Goal: Check status: Check status

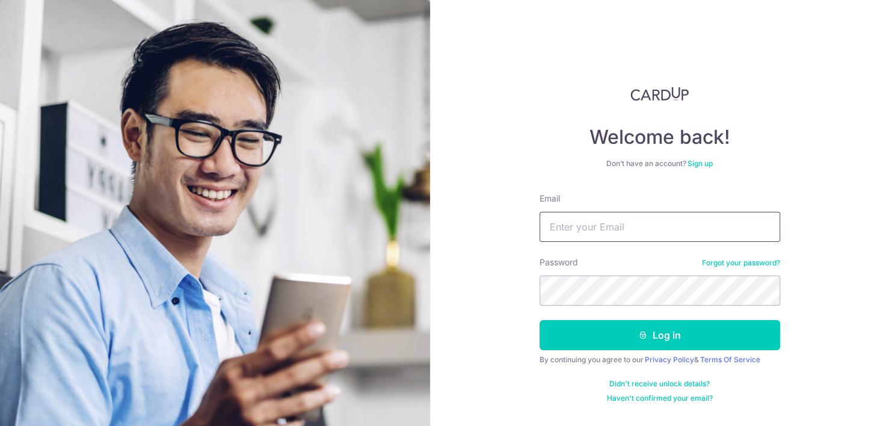
click at [577, 224] on input "Email" at bounding box center [659, 227] width 240 height 30
type input "[PERSON_NAME][EMAIL_ADDRESS][PERSON_NAME][DOMAIN_NAME]"
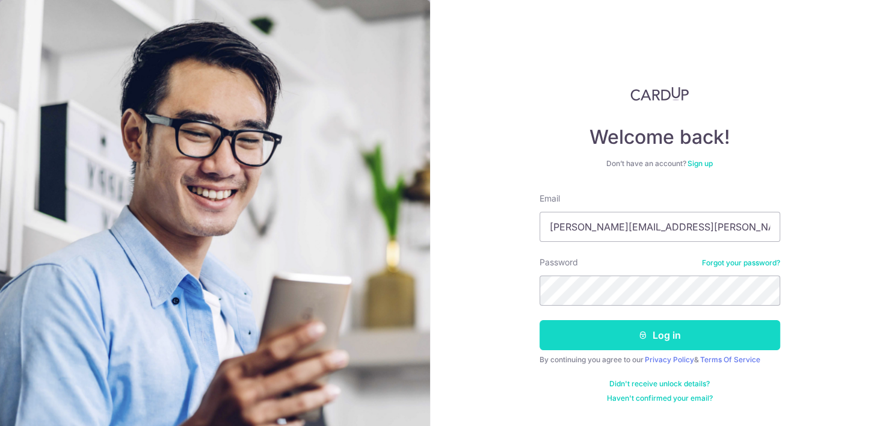
click at [573, 342] on button "Log in" at bounding box center [659, 335] width 240 height 30
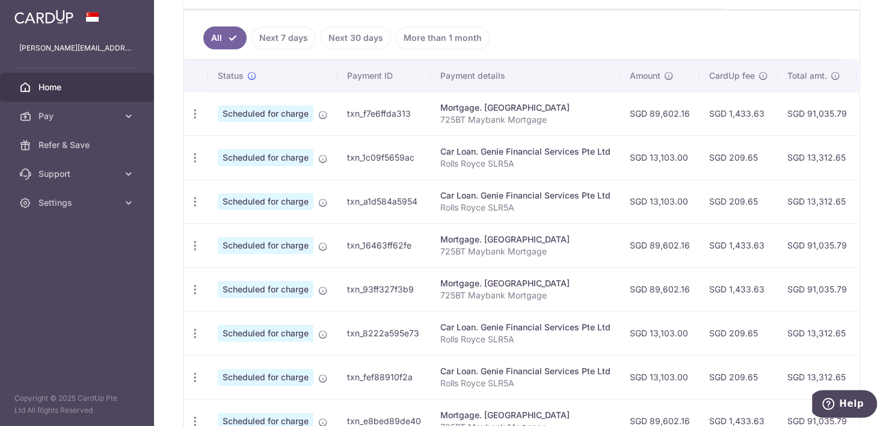
scroll to position [317, 0]
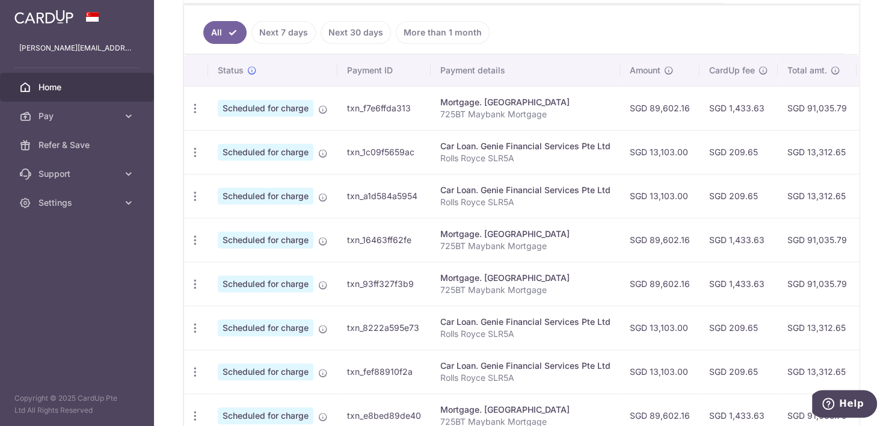
click at [701, 120] on td "SGD 1,433.63" at bounding box center [738, 108] width 78 height 44
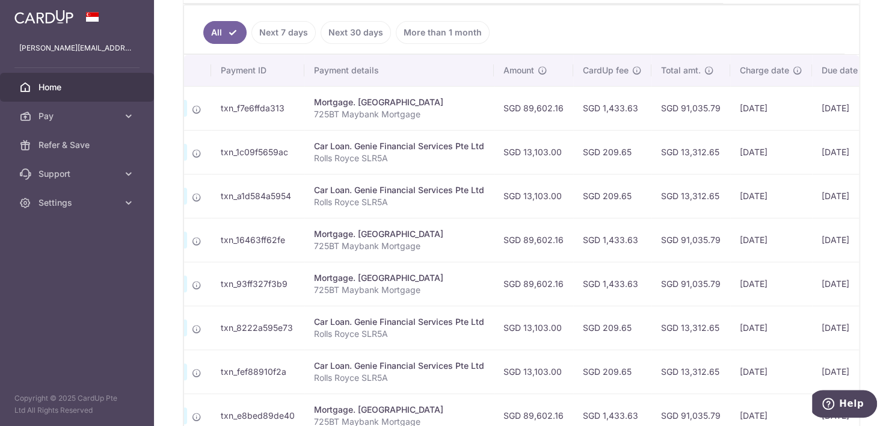
scroll to position [0, 236]
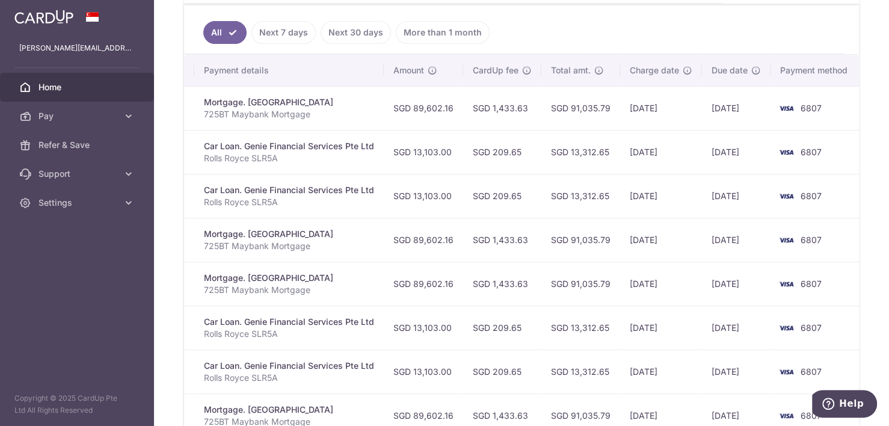
click at [283, 27] on link "Next 7 days" at bounding box center [283, 32] width 64 height 23
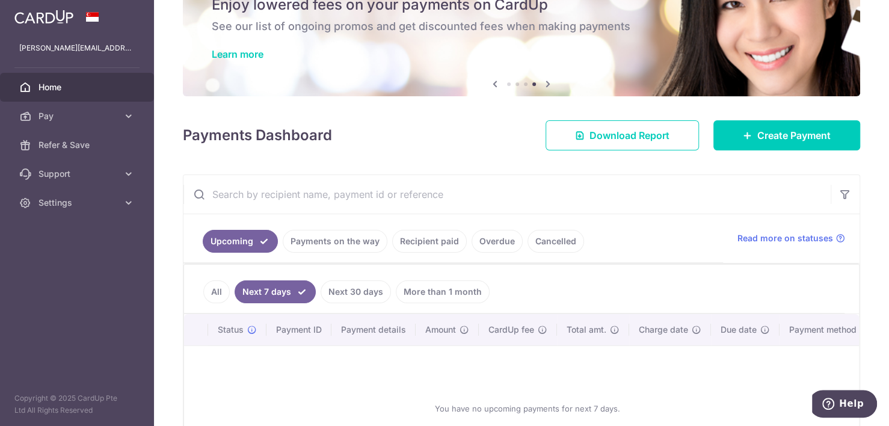
scroll to position [165, 0]
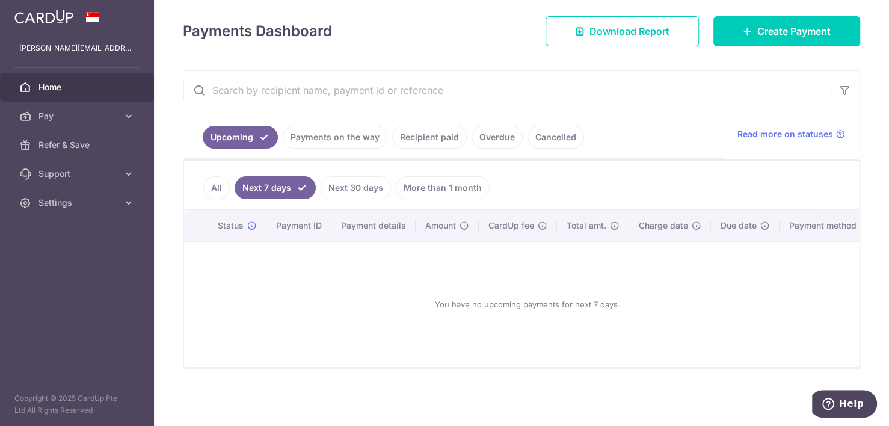
click at [347, 131] on link "Payments on the way" at bounding box center [335, 137] width 105 height 23
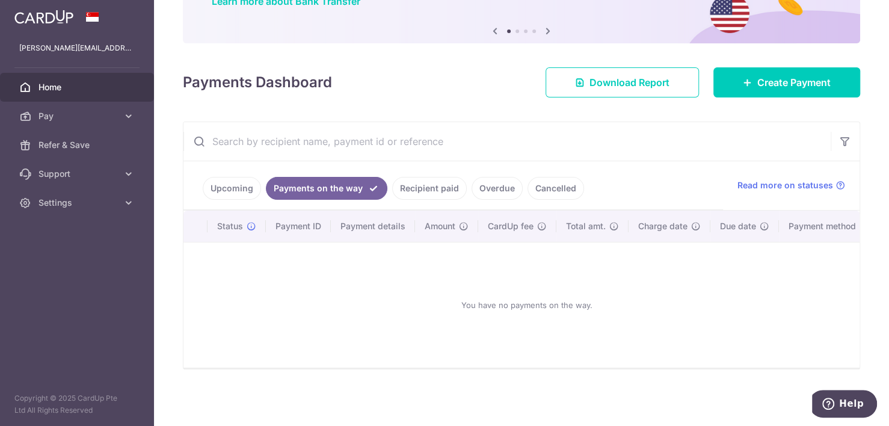
scroll to position [115, 0]
click at [435, 182] on link "Recipient paid" at bounding box center [429, 188] width 75 height 23
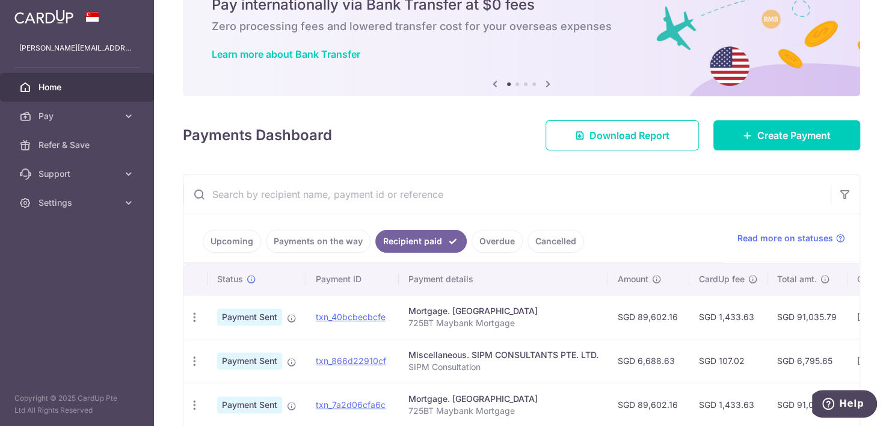
scroll to position [317, 0]
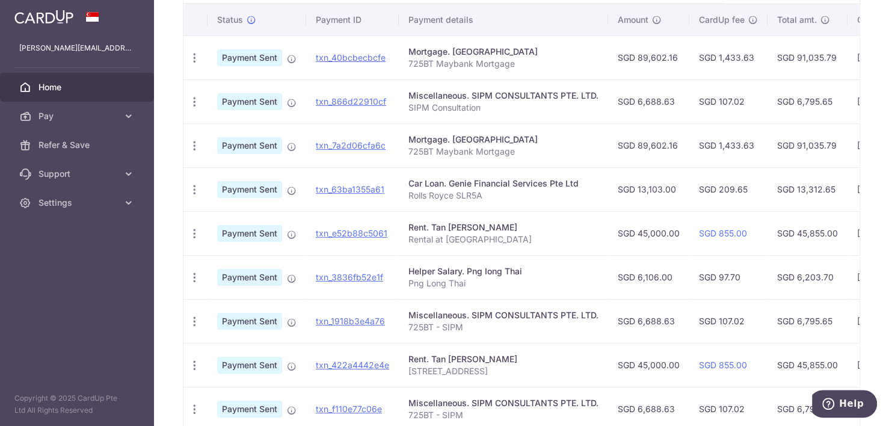
click at [625, 109] on td "SGD 6,688.63" at bounding box center [648, 101] width 81 height 44
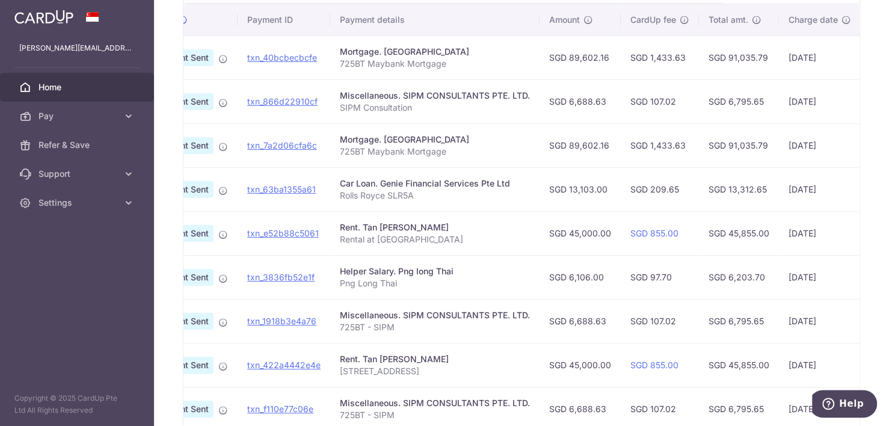
scroll to position [0, 72]
click at [625, 109] on td "SGD 107.02" at bounding box center [656, 101] width 78 height 44
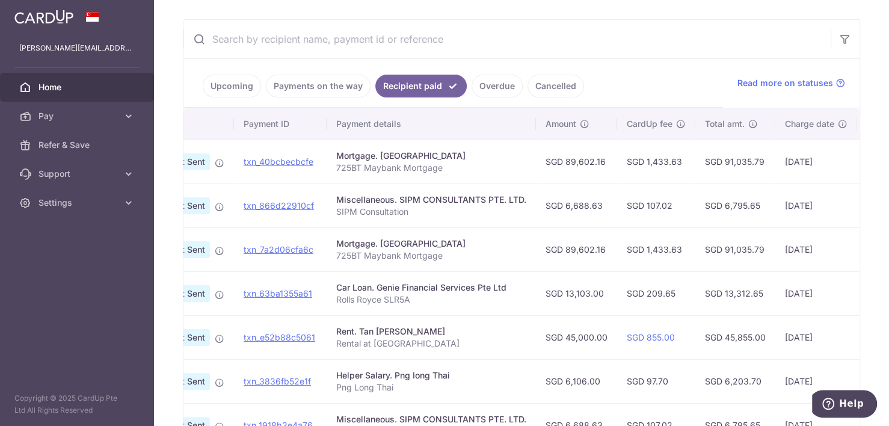
scroll to position [197, 0]
